Goal: Check status: Check status

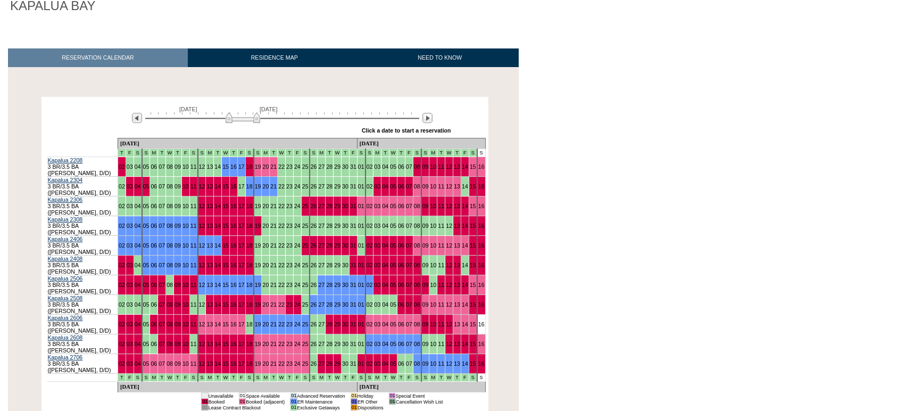
scroll to position [119, 0]
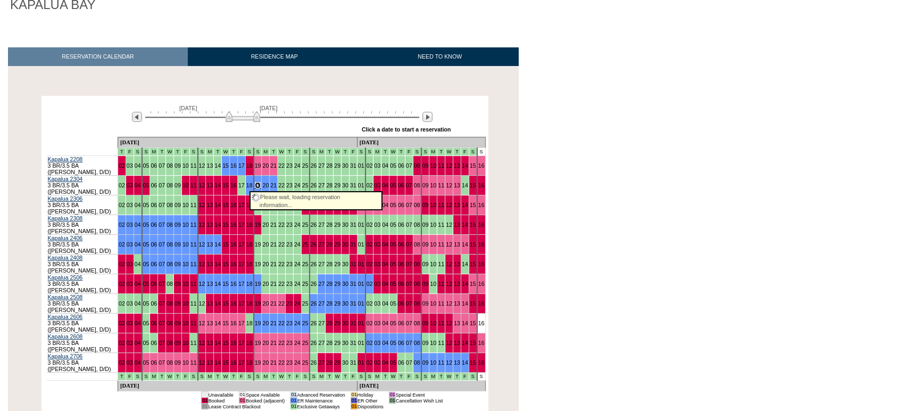
click at [255, 185] on link "19" at bounding box center [258, 185] width 6 height 6
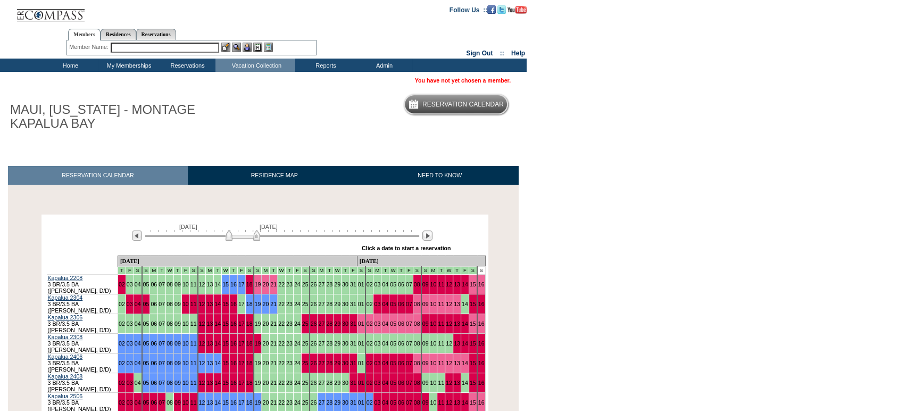
click at [230, 392] on td "16" at bounding box center [234, 402] width 8 height 20
click at [230, 399] on link "16" at bounding box center [233, 402] width 6 height 6
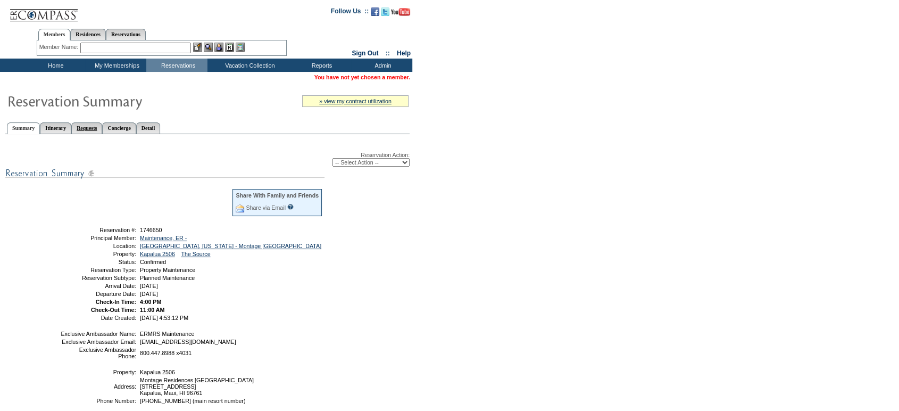
click at [102, 124] on link "Requests" at bounding box center [86, 127] width 31 height 11
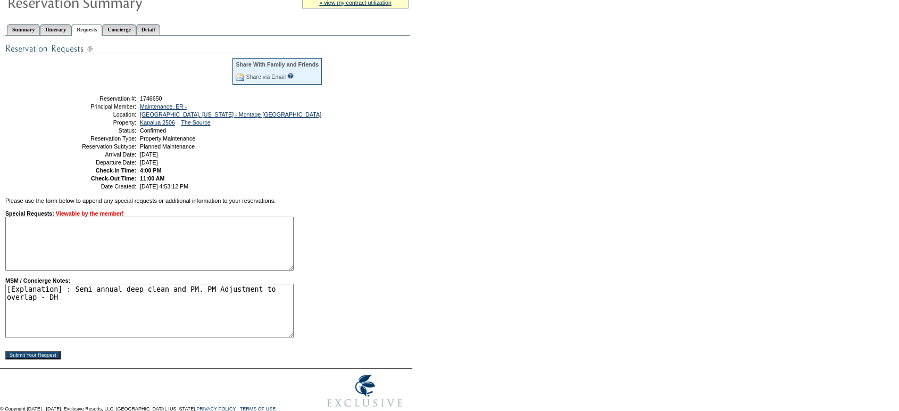
scroll to position [99, 0]
